Goal: Task Accomplishment & Management: Use online tool/utility

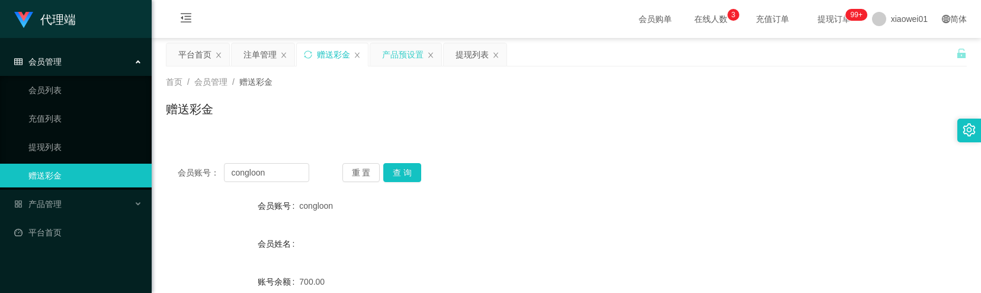
click at [413, 56] on div "产品预设置" at bounding box center [402, 54] width 41 height 23
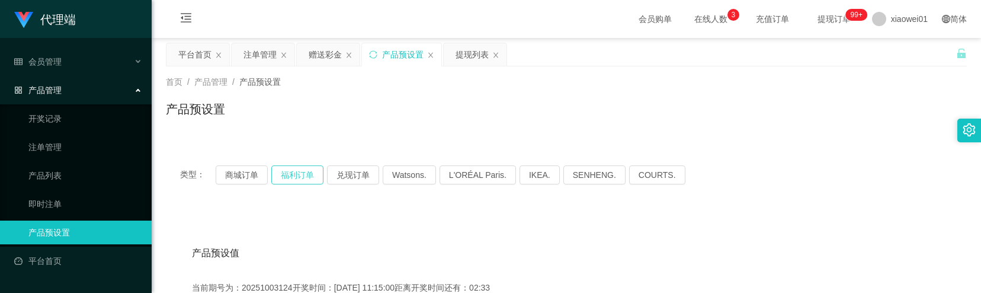
click at [289, 176] on button "福利订单" at bounding box center [297, 174] width 52 height 19
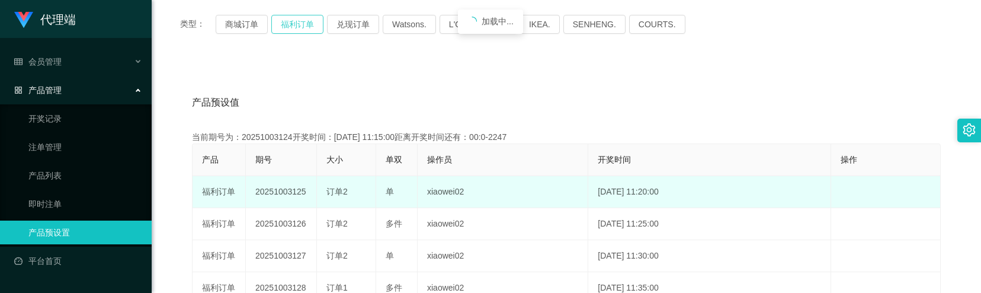
scroll to position [158, 0]
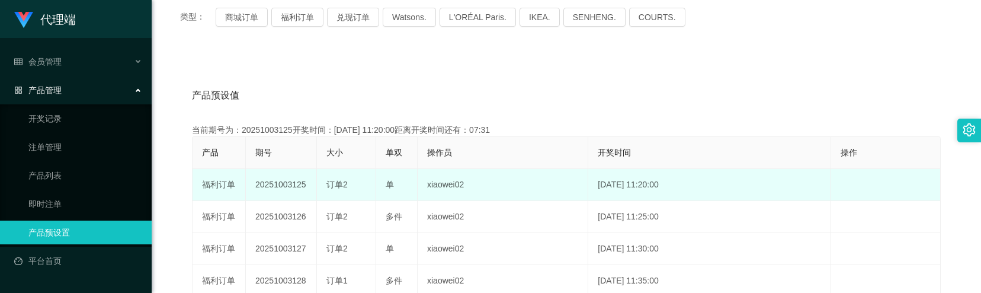
click at [290, 185] on td "20251003125" at bounding box center [281, 185] width 71 height 32
copy td "20251003125"
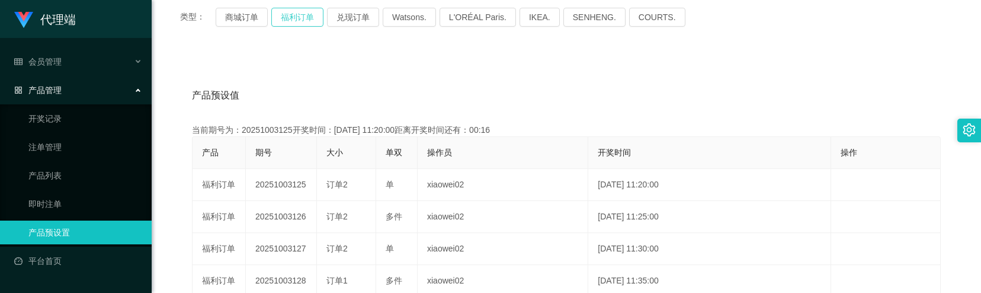
click at [302, 23] on button "福利订单" at bounding box center [297, 17] width 52 height 19
click at [53, 145] on link "注单管理" at bounding box center [85, 147] width 114 height 24
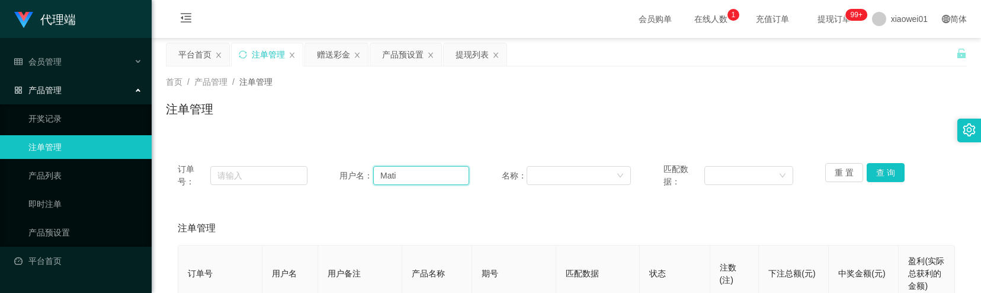
drag, startPoint x: 404, startPoint y: 179, endPoint x: 353, endPoint y: 185, distance: 51.4
click at [353, 185] on div "用户名： [PERSON_NAME]" at bounding box center [405, 175] width 130 height 25
paste input "congloon"
type input "congloon"
click at [868, 171] on button "查 询" at bounding box center [886, 172] width 38 height 19
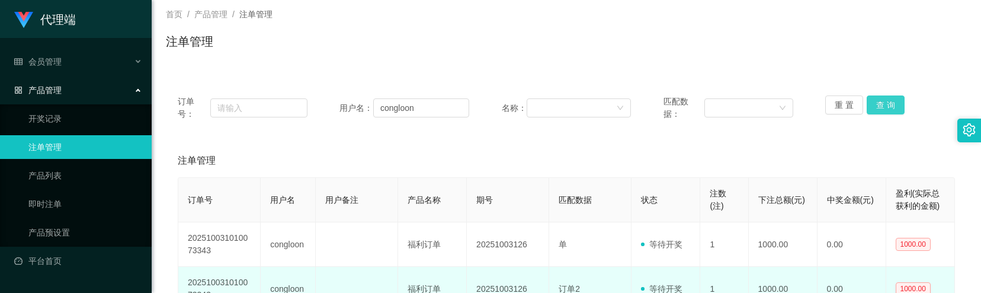
scroll to position [158, 0]
